Goal: Task Accomplishment & Management: Use online tool/utility

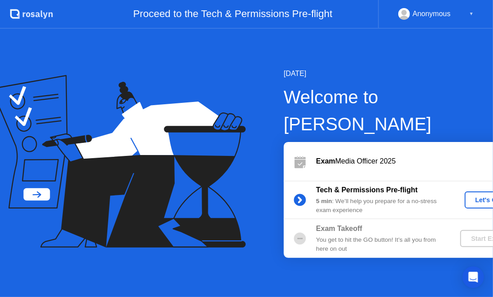
click at [464, 235] on div "Start Exam" at bounding box center [488, 238] width 48 height 7
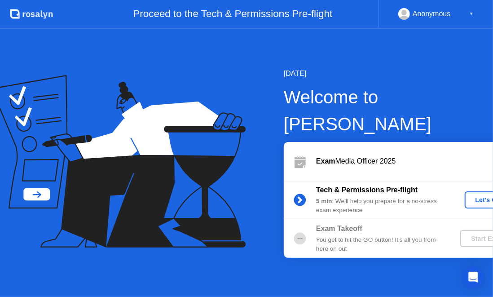
click at [468, 196] on div "Let's Go" at bounding box center [488, 199] width 40 height 7
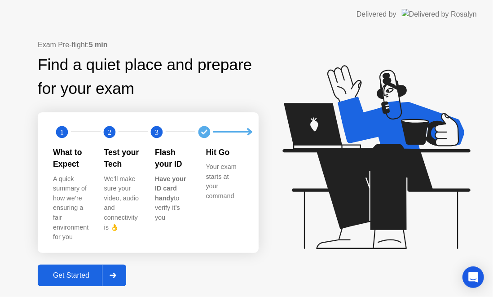
click at [92, 274] on button "Get Started" at bounding box center [82, 275] width 88 height 22
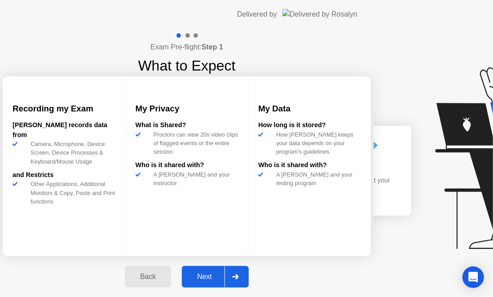
click at [89, 260] on div "Exam Pre-flight: Step 1 What to Expect Recording my Exam [PERSON_NAME] records …" at bounding box center [187, 164] width 374 height 271
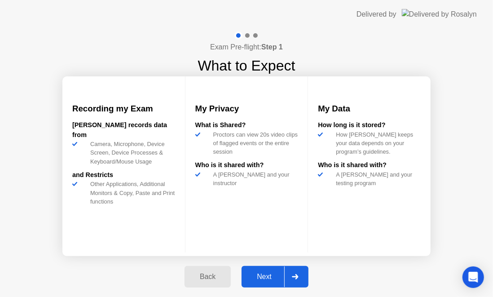
click at [252, 269] on button "Next" at bounding box center [275, 277] width 67 height 22
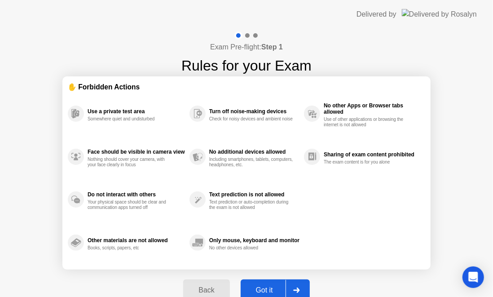
click at [260, 289] on div "Got it" at bounding box center [264, 290] width 42 height 8
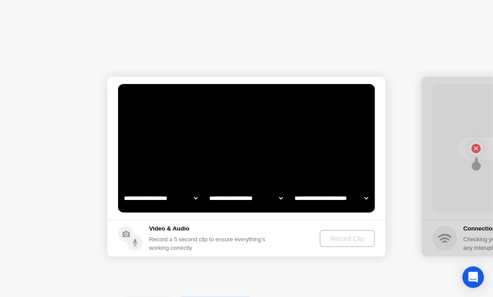
select select "**********"
select select "*******"
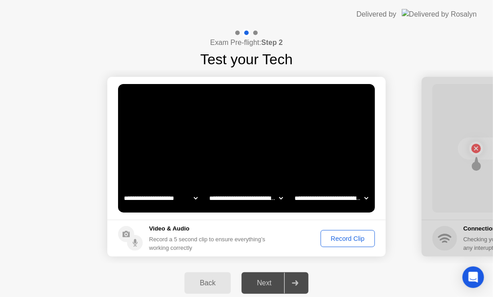
click at [241, 196] on select "**********" at bounding box center [246, 198] width 77 height 18
click at [243, 194] on select "**********" at bounding box center [246, 198] width 77 height 18
click at [273, 146] on video at bounding box center [246, 148] width 257 height 128
click at [337, 243] on button "Record Clip" at bounding box center [348, 238] width 54 height 17
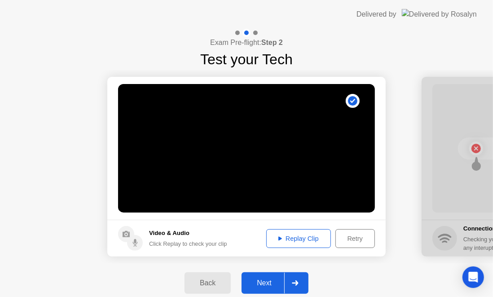
click at [257, 282] on div "Next" at bounding box center [264, 283] width 40 height 8
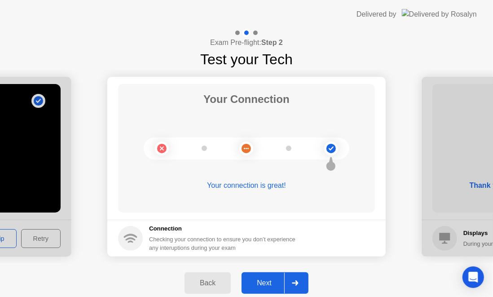
click at [257, 282] on div "Next" at bounding box center [264, 283] width 40 height 8
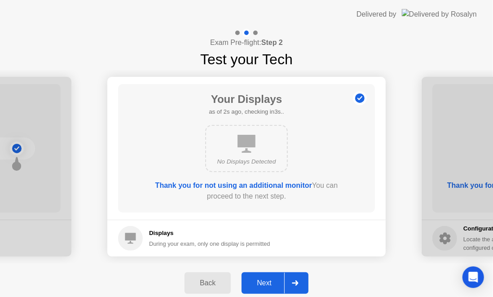
click at [257, 282] on div "Next" at bounding box center [264, 283] width 40 height 8
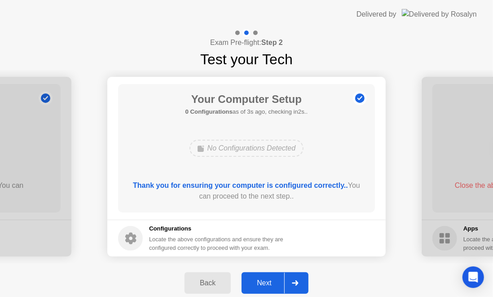
click at [257, 282] on div "Next" at bounding box center [264, 283] width 40 height 8
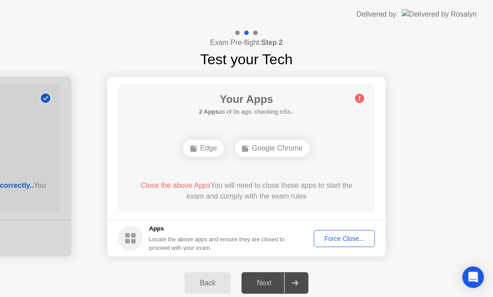
click at [257, 282] on div "Next" at bounding box center [264, 283] width 40 height 8
click at [335, 235] on div "Force Close..." at bounding box center [344, 238] width 55 height 7
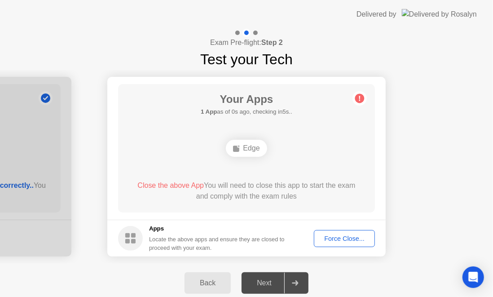
click at [320, 237] on div "Force Close..." at bounding box center [344, 238] width 55 height 7
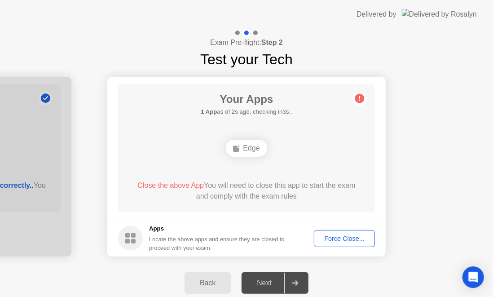
click at [248, 143] on div "Edge" at bounding box center [246, 148] width 41 height 17
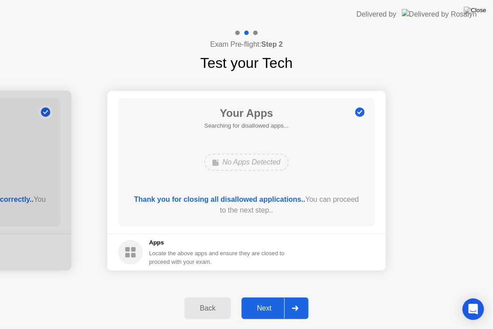
click at [257, 296] on div "Next" at bounding box center [264, 308] width 40 height 8
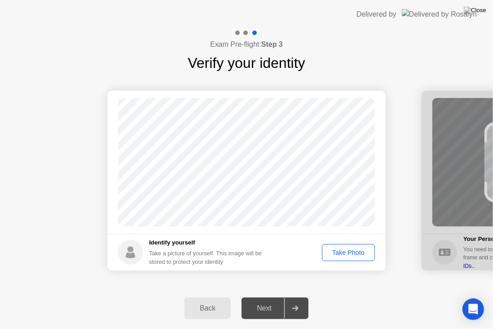
click at [331, 252] on div "Take Photo" at bounding box center [348, 252] width 47 height 7
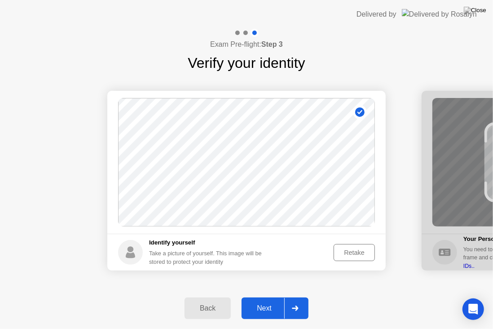
click at [259, 296] on button "Next" at bounding box center [275, 308] width 67 height 22
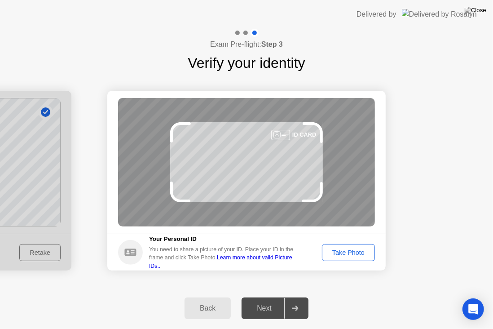
click at [332, 251] on div "Take Photo" at bounding box center [348, 252] width 47 height 7
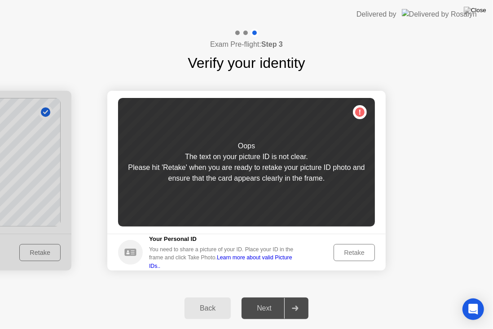
click at [346, 244] on button "Retake" at bounding box center [354, 252] width 41 height 17
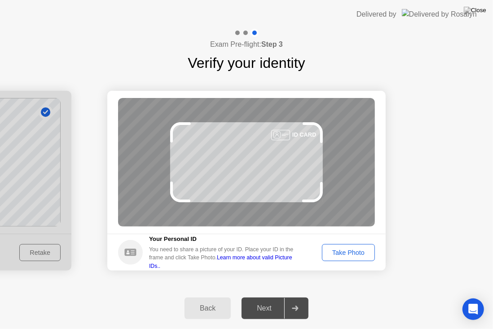
click at [346, 244] on button "Take Photo" at bounding box center [348, 252] width 53 height 17
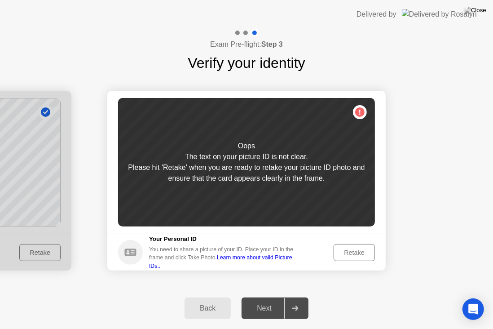
click at [346, 244] on button "Retake" at bounding box center [354, 252] width 41 height 17
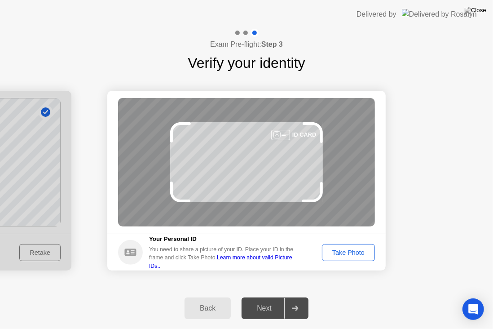
click at [325, 256] on div "Take Photo" at bounding box center [348, 252] width 47 height 7
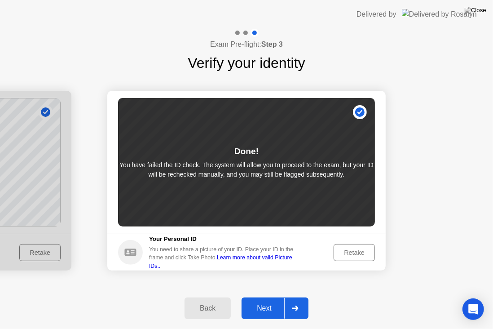
click at [265, 296] on button "Next" at bounding box center [275, 308] width 67 height 22
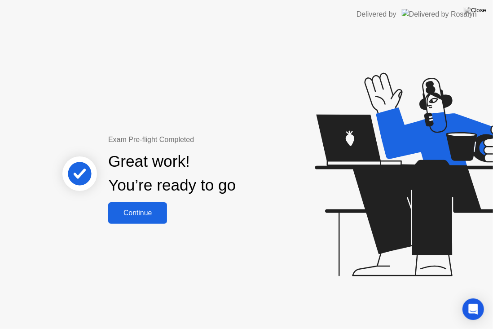
click at [141, 209] on div "Continue" at bounding box center [137, 213] width 53 height 8
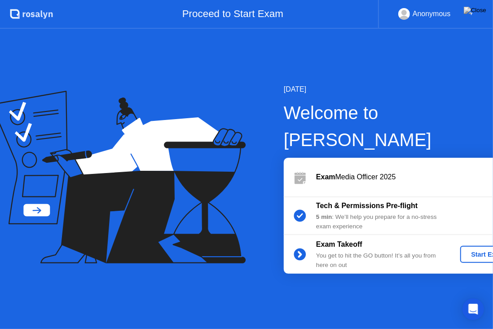
click at [464, 251] on div "Start Exam" at bounding box center [488, 254] width 48 height 7
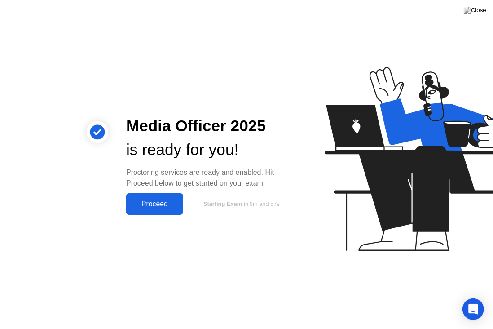
click at [144, 202] on div "Proceed" at bounding box center [155, 204] width 52 height 8
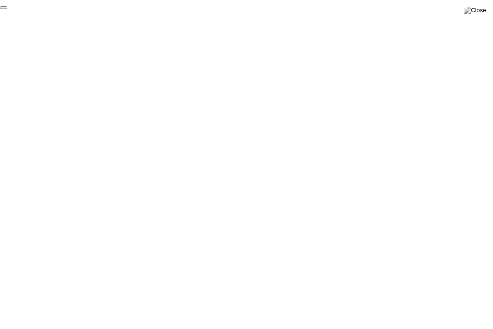
click div "End Proctoring Session"
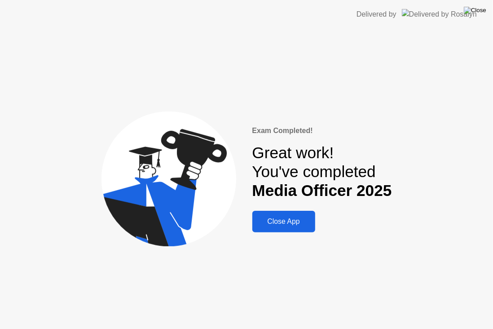
click at [486, 12] on img at bounding box center [475, 10] width 22 height 7
